Goal: Information Seeking & Learning: Find contact information

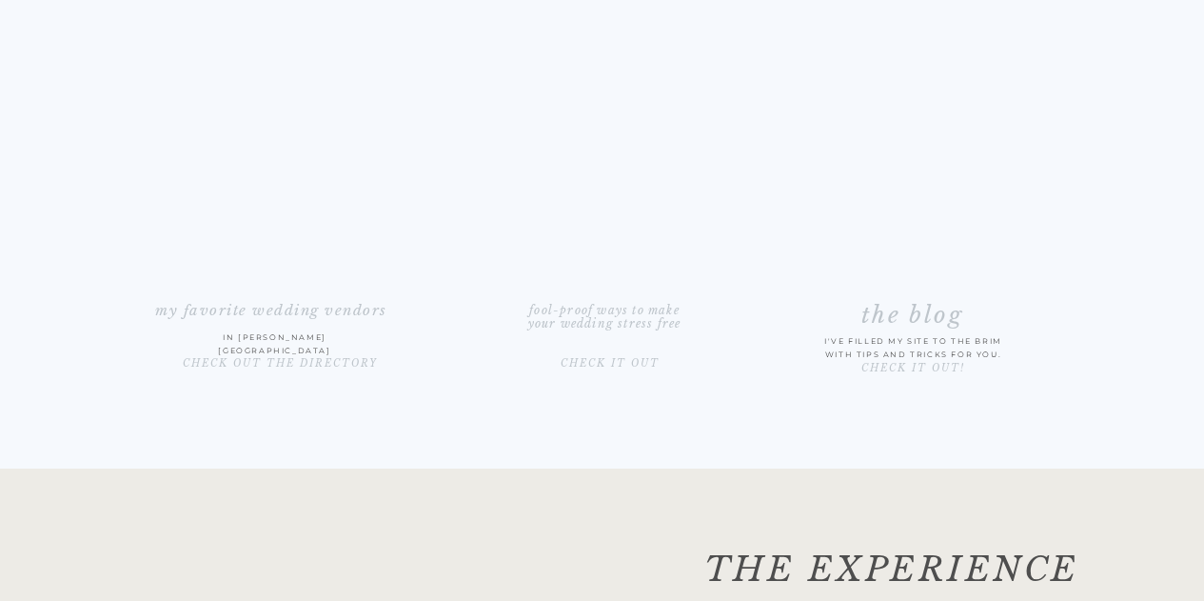
scroll to position [3127, 0]
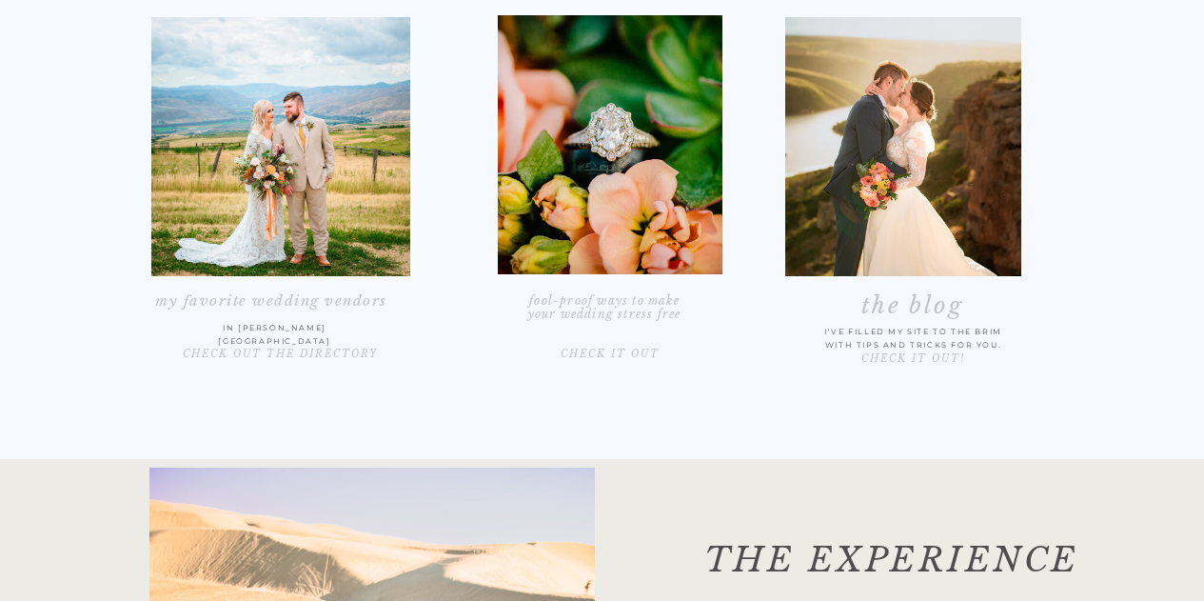
click at [307, 301] on h2 "my favorite wedding vendors" at bounding box center [272, 305] width 296 height 26
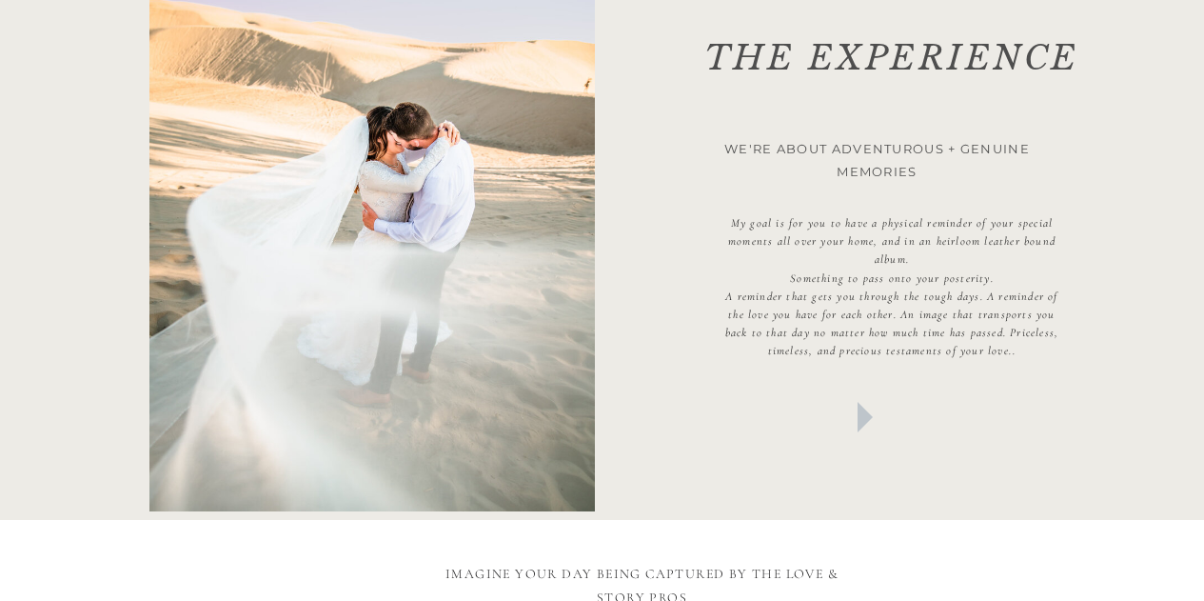
scroll to position [3482, 0]
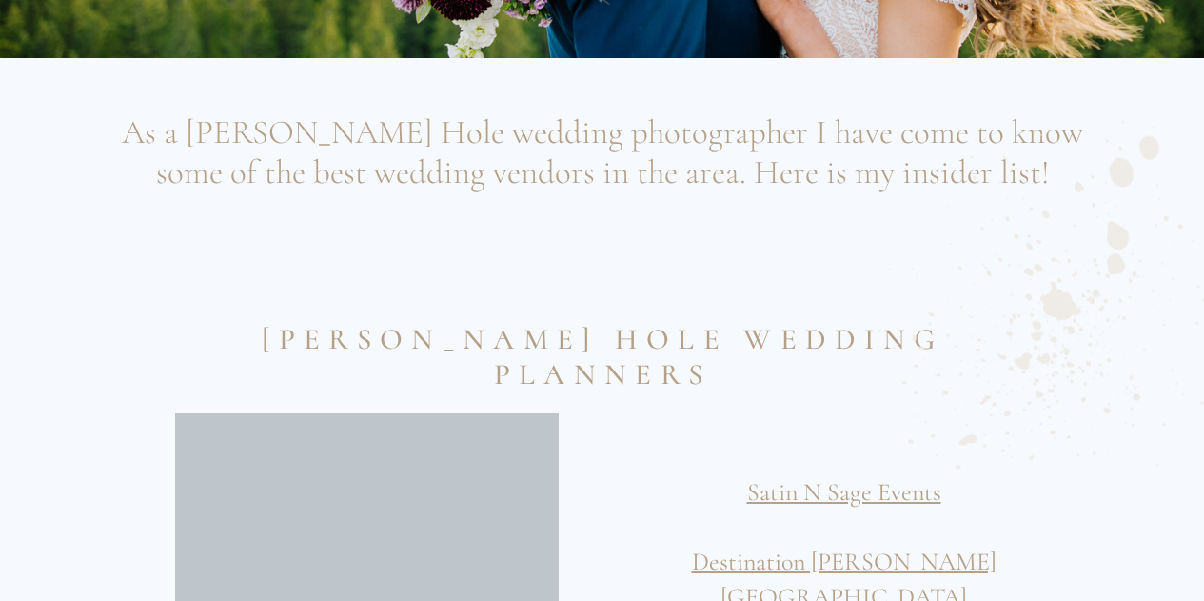
scroll to position [810, 0]
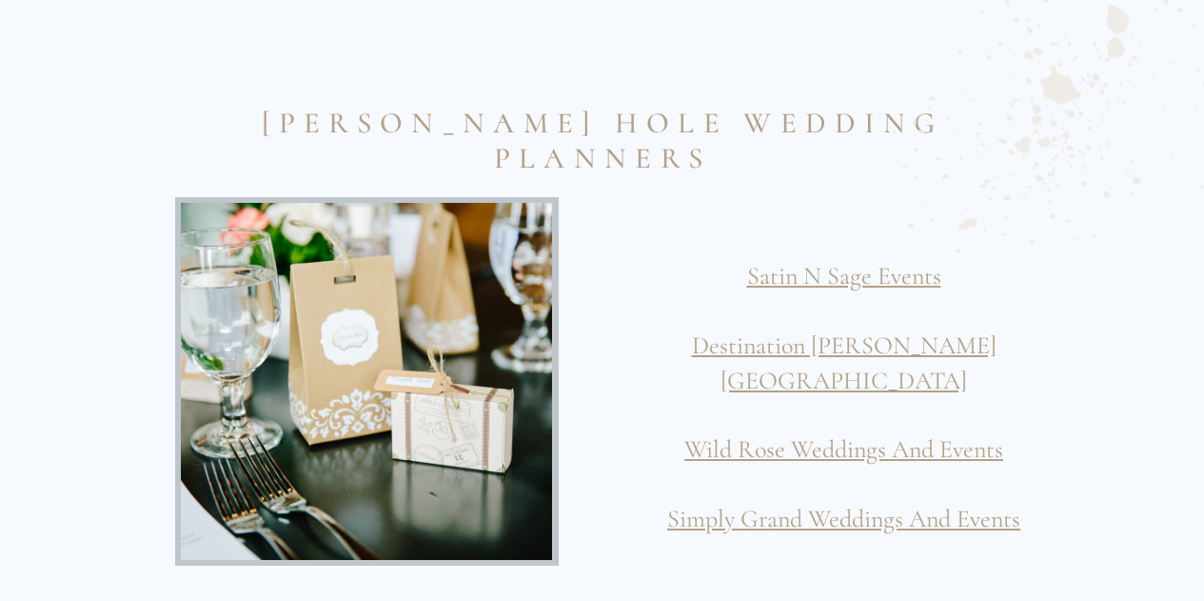
drag, startPoint x: 905, startPoint y: 302, endPoint x: 890, endPoint y: 289, distance: 19.5
click at [905, 302] on p "Satin N Sage Events Destination [PERSON_NAME] Hole Wild Rose Weddings And Event…" at bounding box center [845, 360] width 446 height 270
click at [888, 287] on div at bounding box center [1062, 100] width 379 height 401
click at [877, 284] on div at bounding box center [1062, 100] width 379 height 401
click at [864, 279] on link "Satin N Sage Events" at bounding box center [844, 276] width 194 height 30
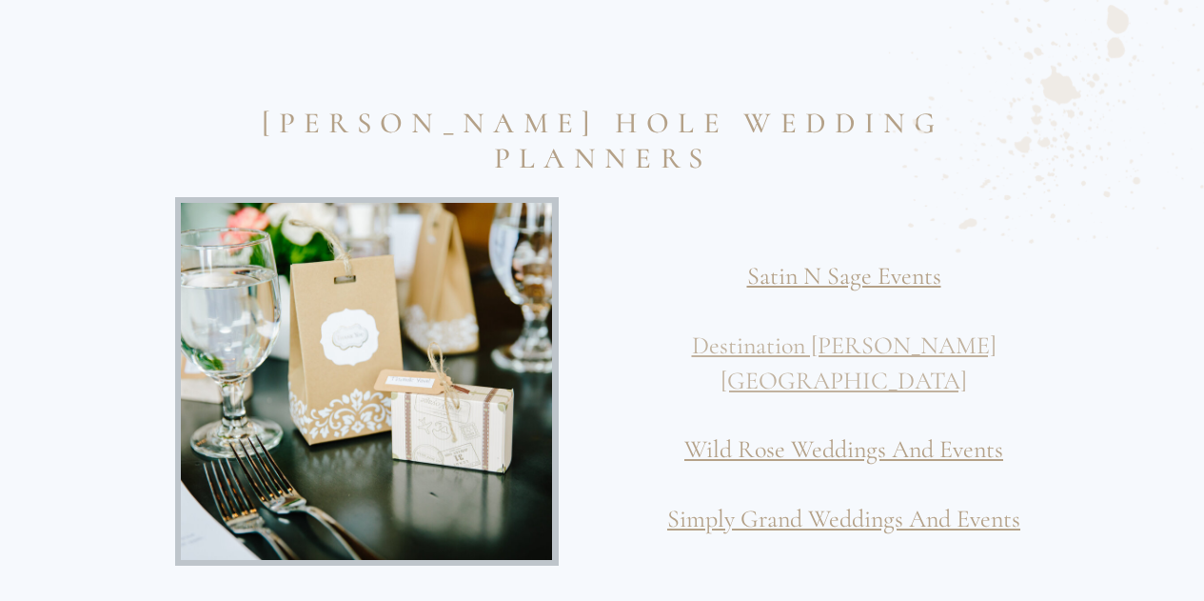
click at [840, 347] on link "Destination [PERSON_NAME][GEOGRAPHIC_DATA]" at bounding box center [844, 362] width 305 height 64
click at [814, 434] on link "Wild Rose Weddings And Events" at bounding box center [844, 449] width 319 height 30
click at [807, 504] on link "Simply Grand Weddings And Events" at bounding box center [843, 519] width 353 height 30
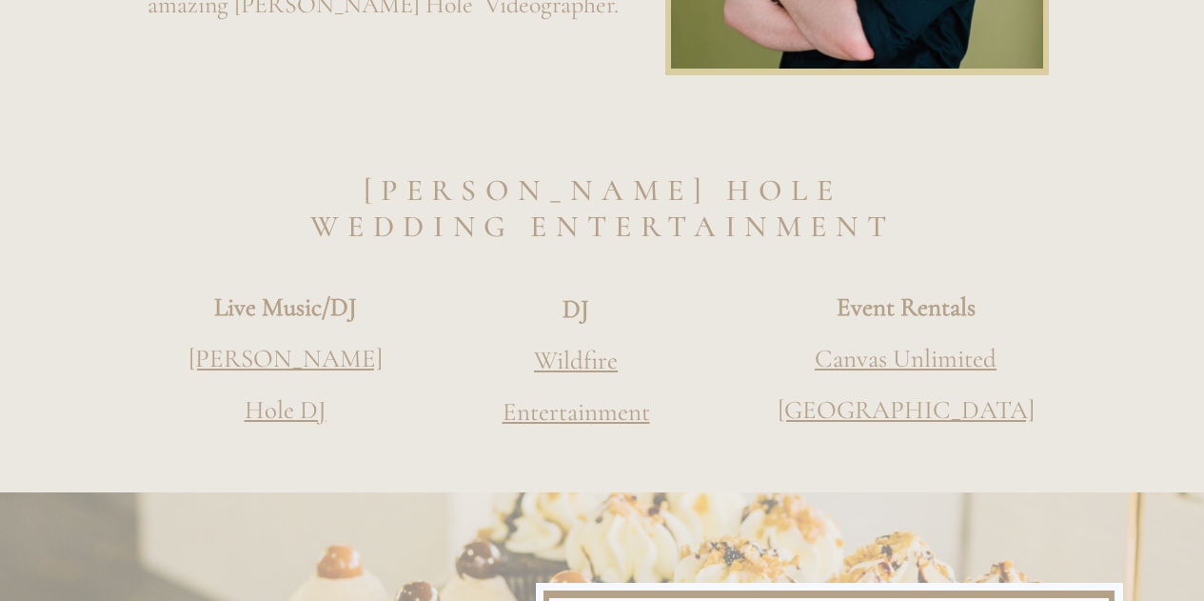
scroll to position [2972, 0]
click at [573, 354] on link "Wildfire Entertainment" at bounding box center [577, 387] width 148 height 83
click at [549, 408] on link "Wildfire Entertainment" at bounding box center [577, 387] width 148 height 83
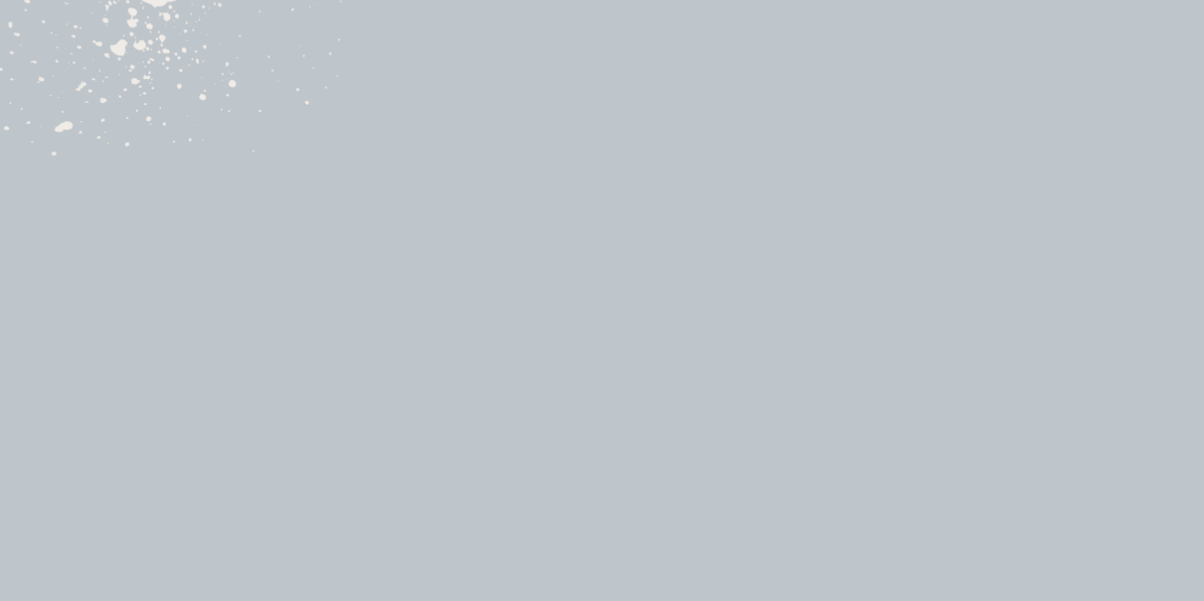
scroll to position [8147, 0]
